Goal: Find specific page/section: Find specific page/section

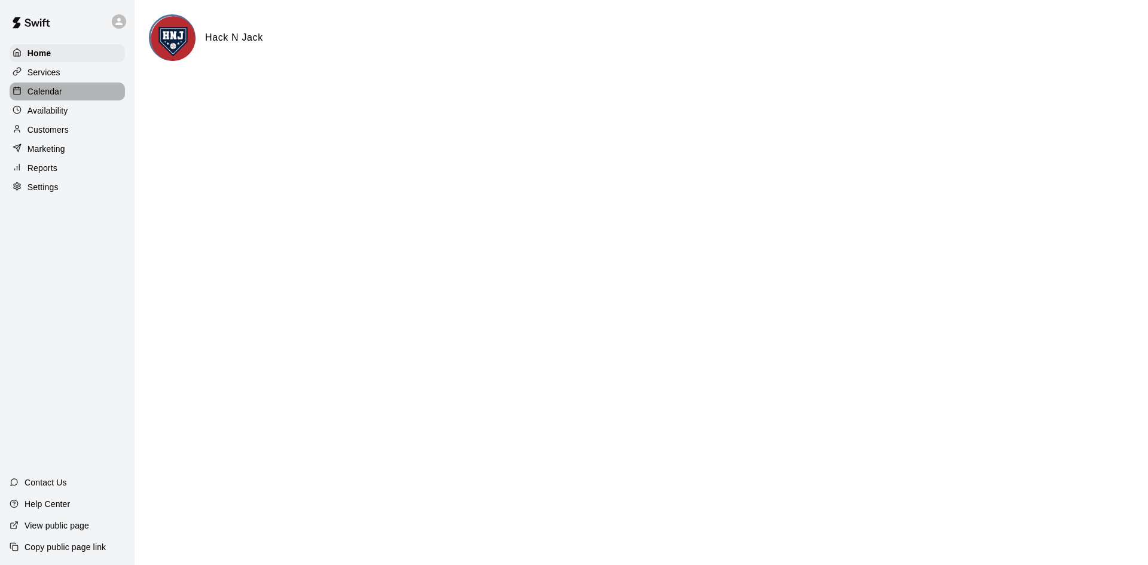
click at [62, 97] on p "Calendar" at bounding box center [45, 91] width 35 height 12
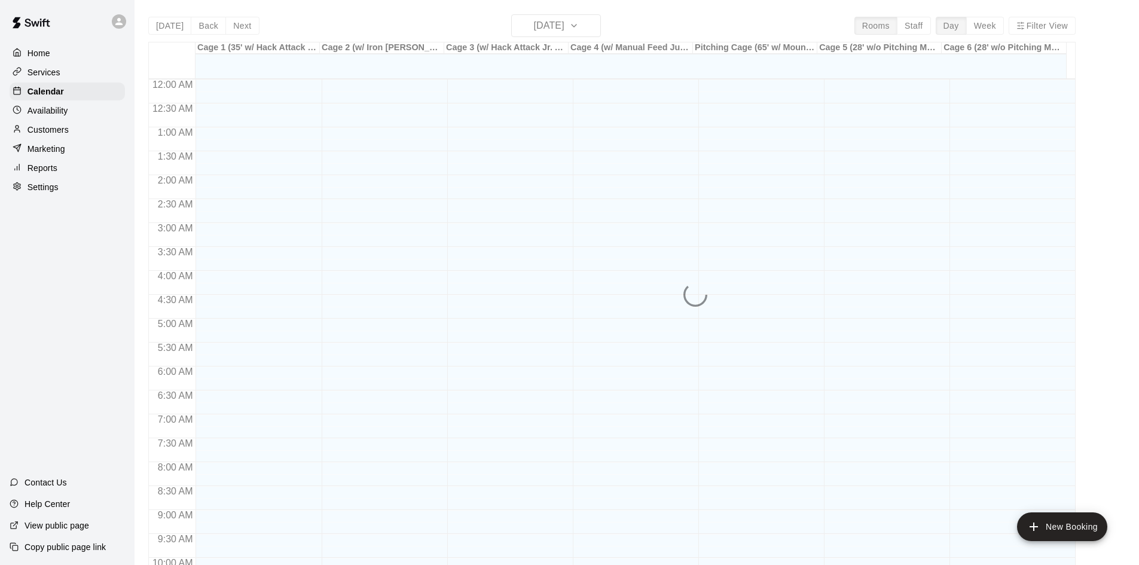
scroll to position [613, 0]
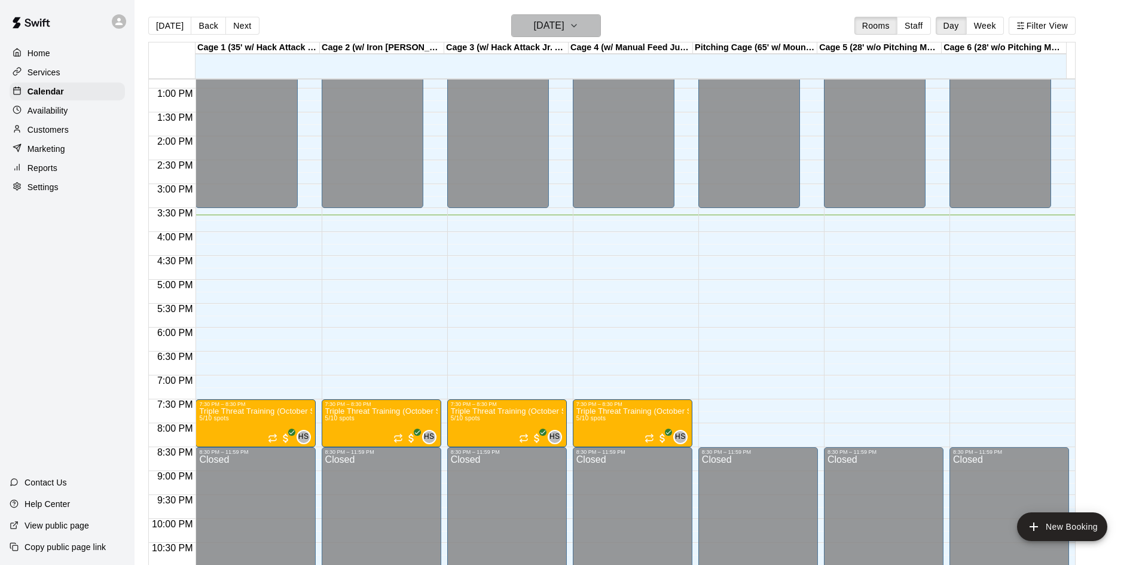
click at [564, 29] on h6 "[DATE]" at bounding box center [549, 25] width 30 height 17
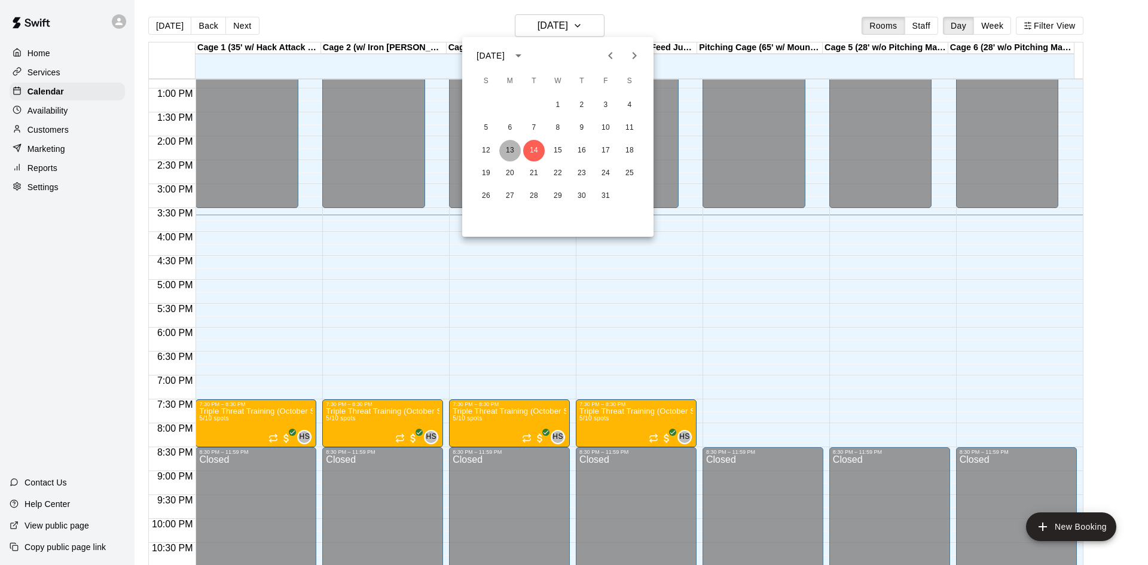
click at [505, 154] on button "13" at bounding box center [510, 151] width 22 height 22
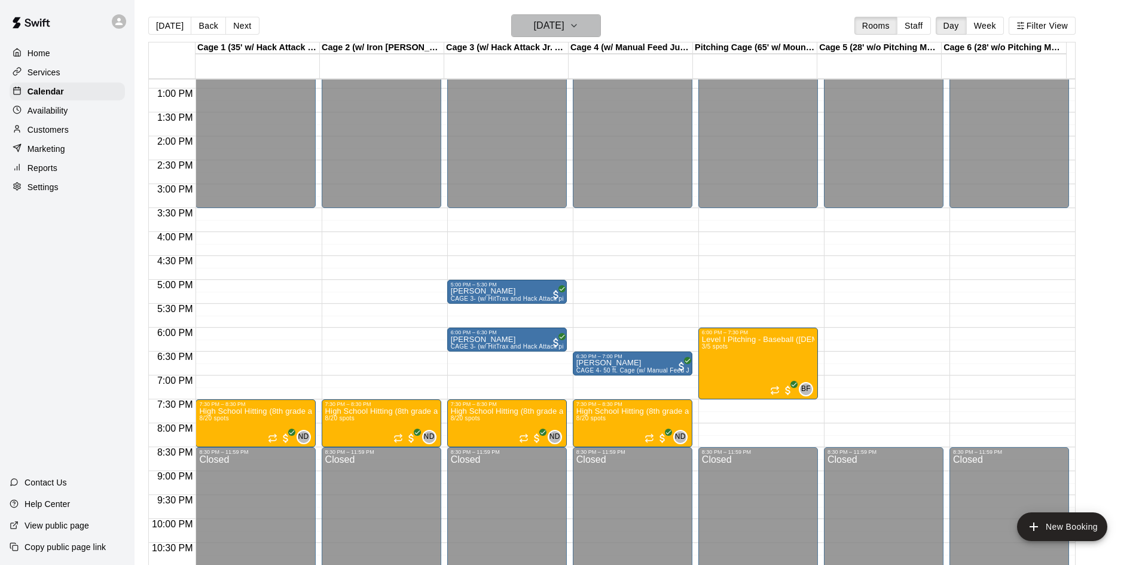
click at [564, 26] on h6 "[DATE]" at bounding box center [549, 25] width 30 height 17
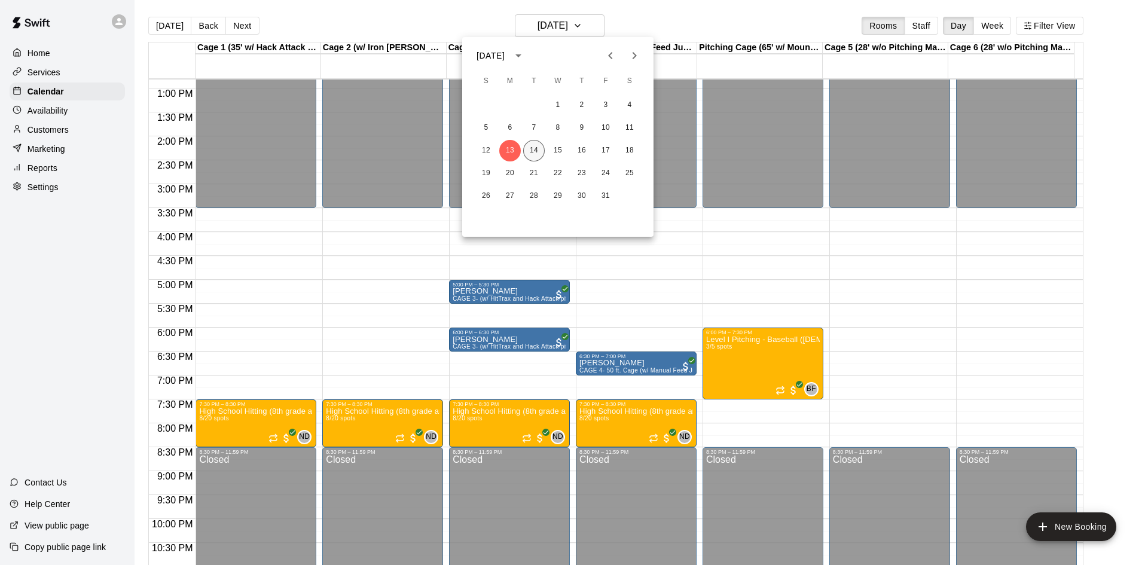
click at [537, 149] on button "14" at bounding box center [534, 151] width 22 height 22
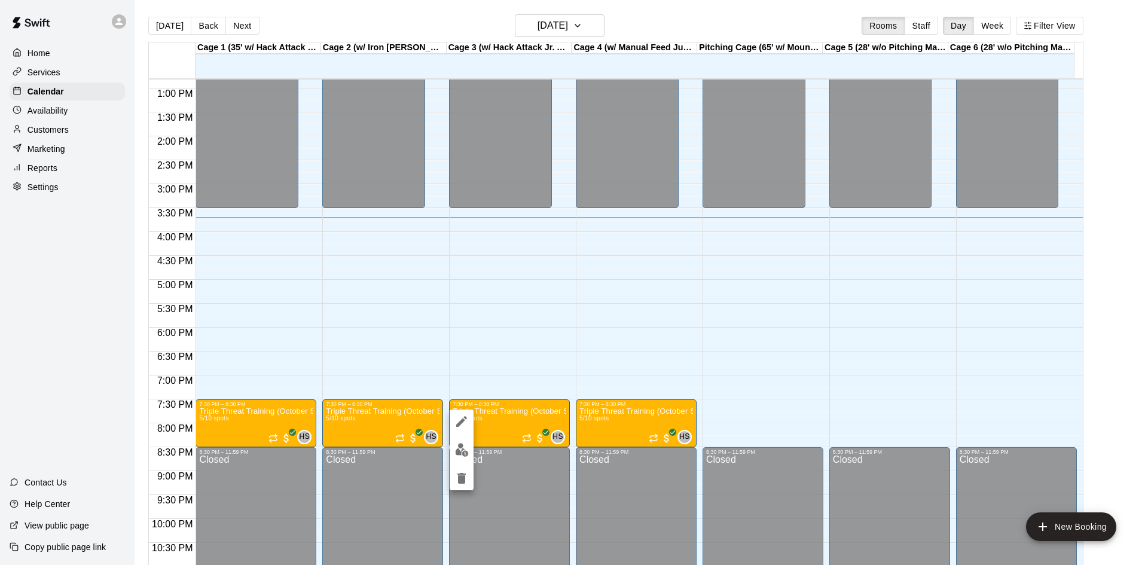
click at [429, 436] on div at bounding box center [574, 282] width 1148 height 565
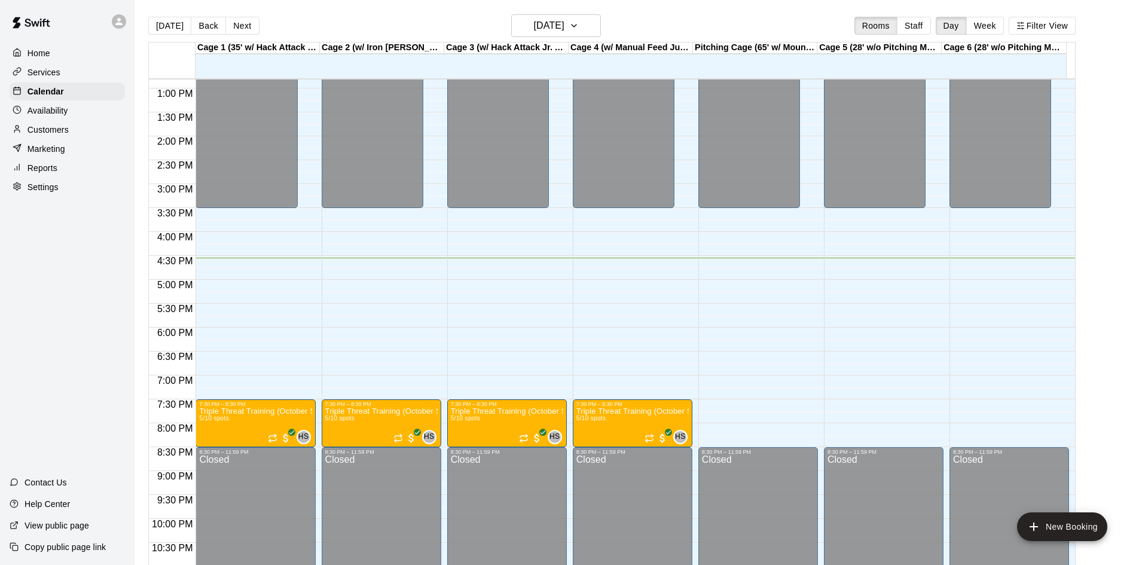
click at [662, 511] on div "12:00 AM 12:30 AM 1:00 AM 1:30 AM 2:00 AM 2:30 AM 3:00 AM 3:30 AM 4:00 AM 4:30 …" at bounding box center [612, 328] width 926 height 500
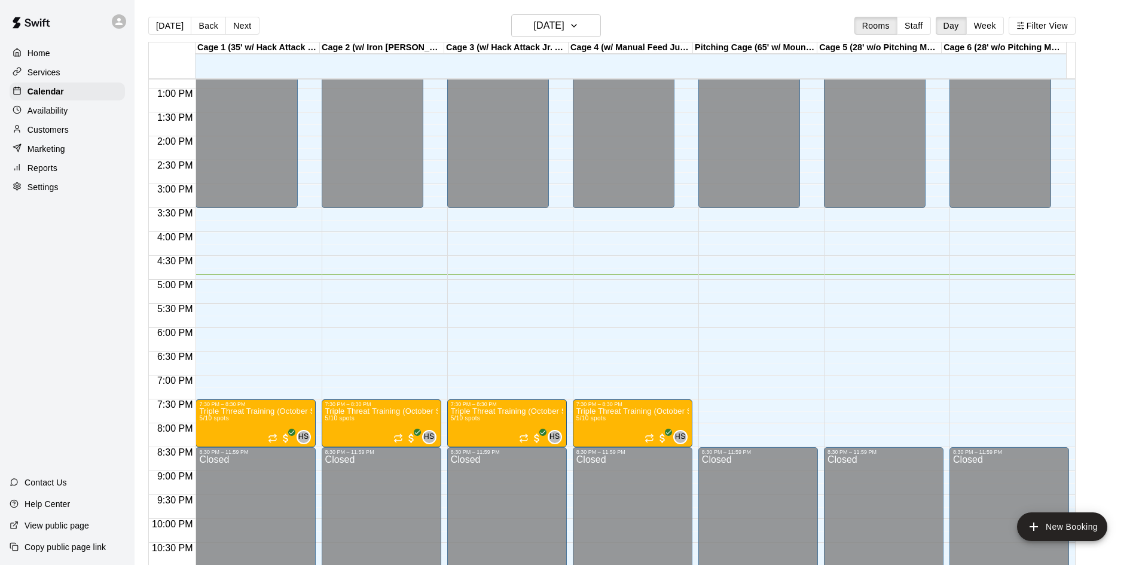
click at [107, 306] on div "Home Services Calendar Availability Customers Marketing Reports Settings Contac…" at bounding box center [67, 282] width 135 height 565
